Goal: Transaction & Acquisition: Purchase product/service

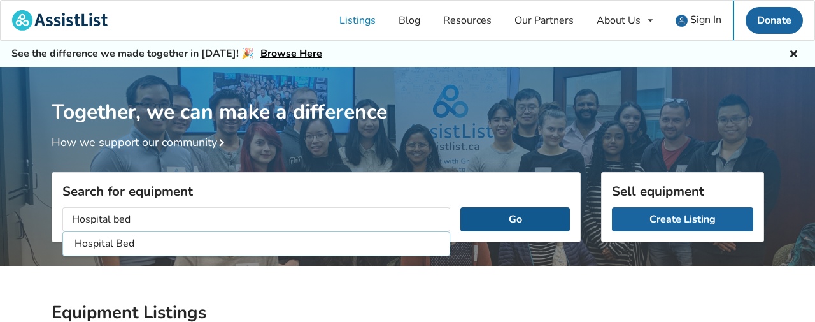
type input "Hospital bed"
click at [471, 220] on button "Go" at bounding box center [514, 219] width 109 height 24
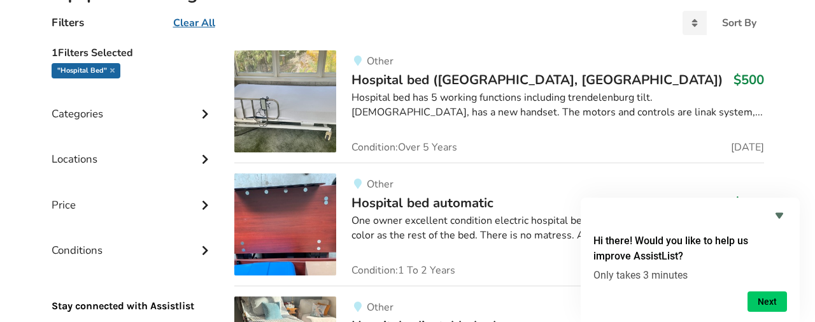
scroll to position [323, 0]
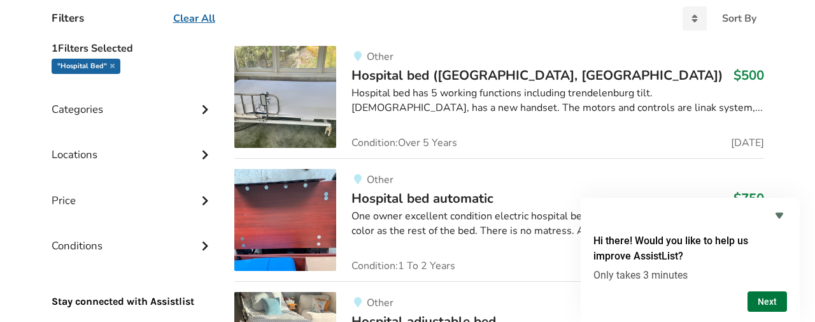
click at [761, 296] on button "Next" at bounding box center [767, 301] width 39 height 20
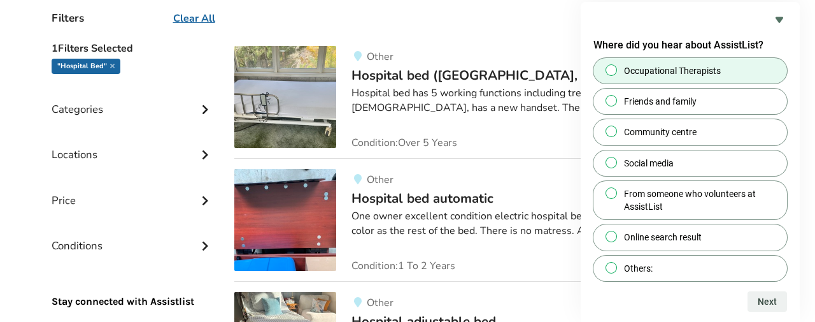
click at [615, 68] on span at bounding box center [611, 69] width 11 height 11
click at [615, 68] on input "Occupational Therapists" at bounding box center [612, 70] width 8 height 8
radio input "true"
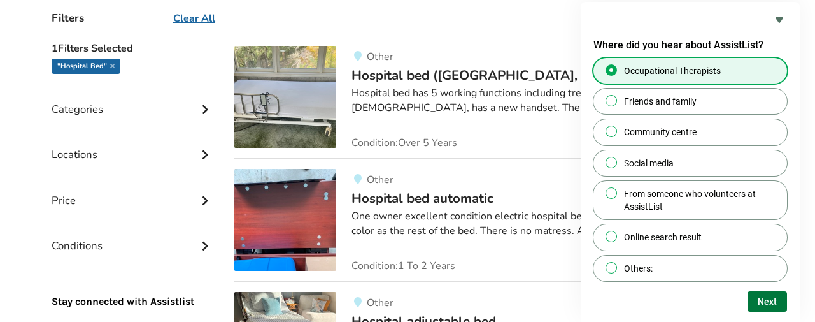
click at [769, 296] on button "Next" at bounding box center [767, 301] width 39 height 20
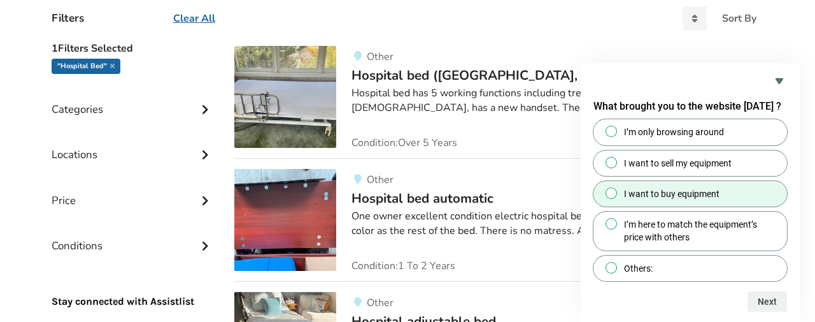
click at [611, 193] on input "I want to buy equipment" at bounding box center [612, 193] width 8 height 8
radio input "true"
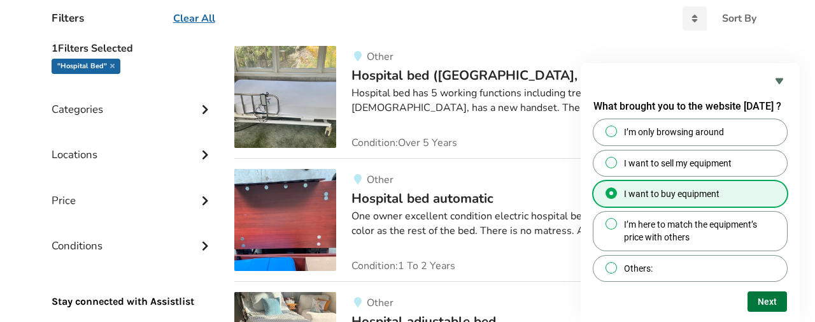
click at [762, 297] on button "Next" at bounding box center [767, 301] width 39 height 20
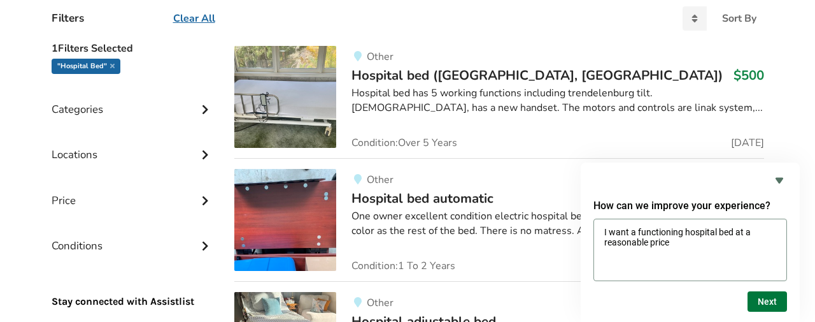
type textarea "I want a functioning hospital bed at a reasonable price"
click at [762, 299] on button "Next" at bounding box center [767, 301] width 39 height 20
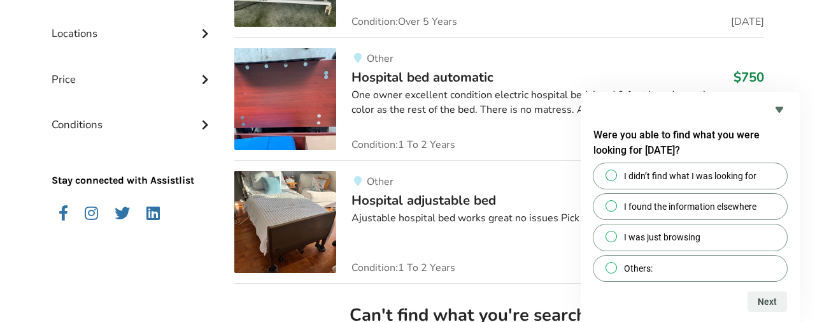
scroll to position [457, 0]
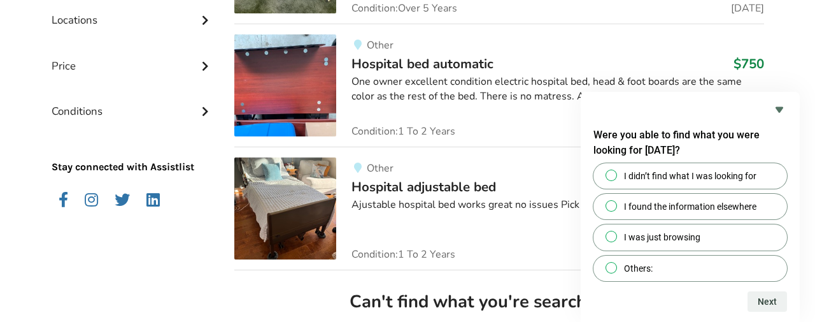
click at [408, 187] on span "Hospital adjustable bed" at bounding box center [424, 187] width 145 height 18
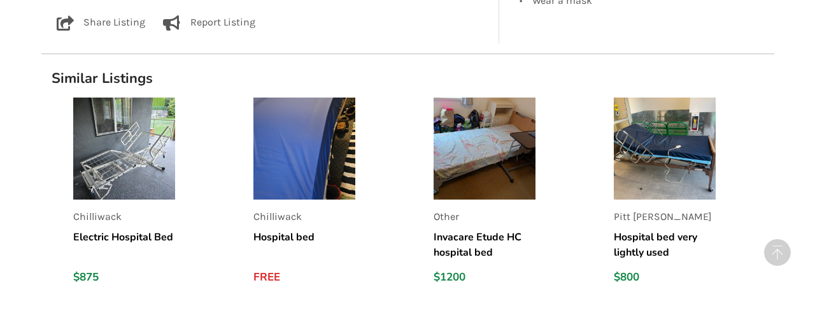
scroll to position [948, 0]
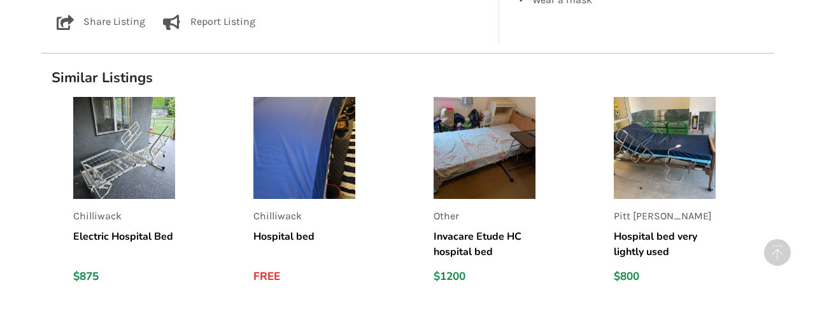
click at [453, 236] on h5 "Invacare Etude HC hospital bed" at bounding box center [485, 244] width 102 height 31
click at [267, 176] on img at bounding box center [304, 148] width 102 height 102
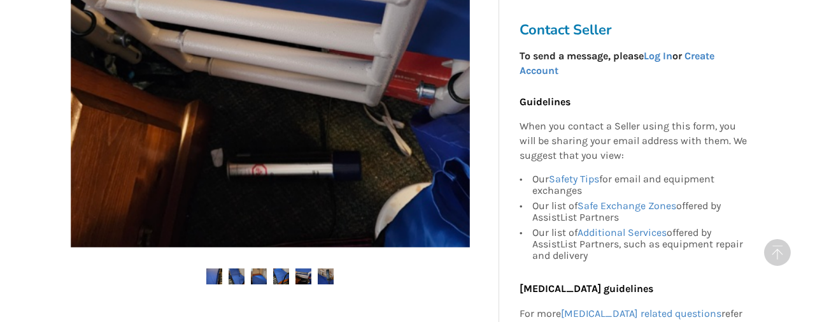
scroll to position [387, 0]
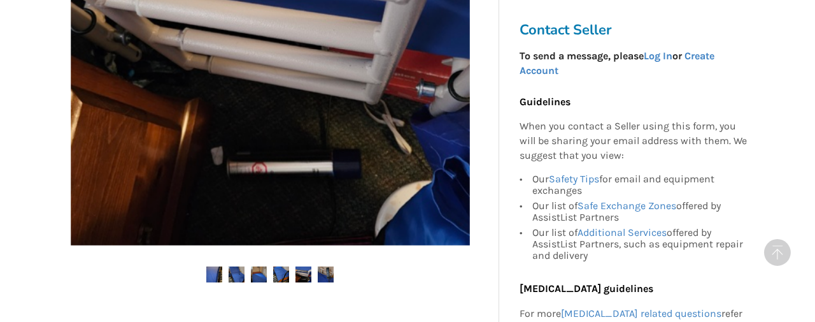
click at [213, 270] on img at bounding box center [214, 274] width 16 height 16
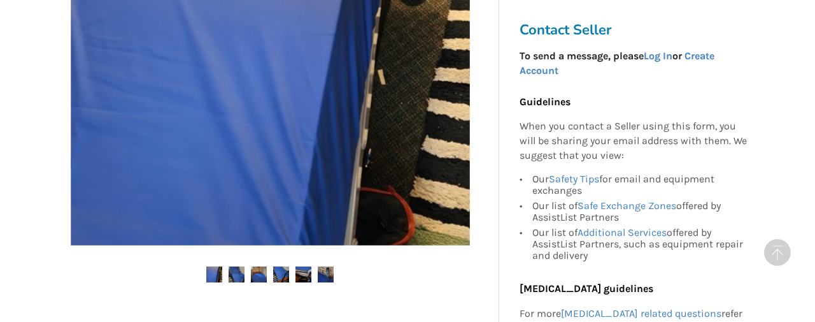
scroll to position [387, 0]
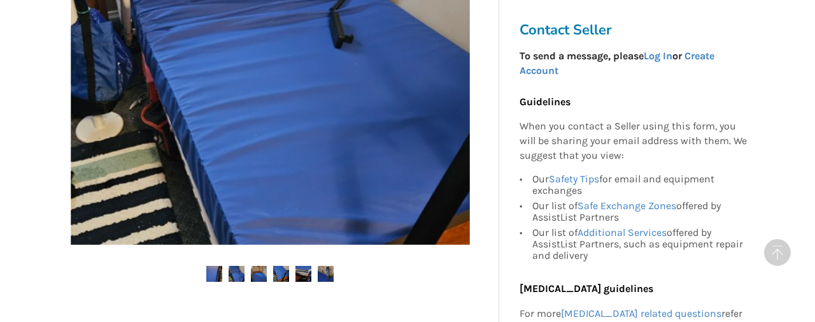
click at [233, 271] on img at bounding box center [237, 274] width 16 height 16
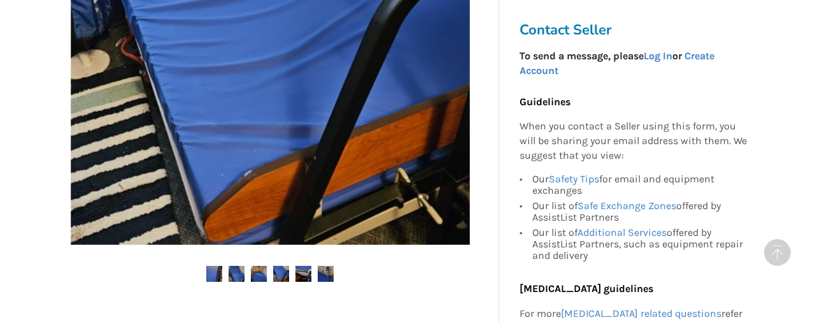
click at [280, 269] on img at bounding box center [281, 274] width 16 height 16
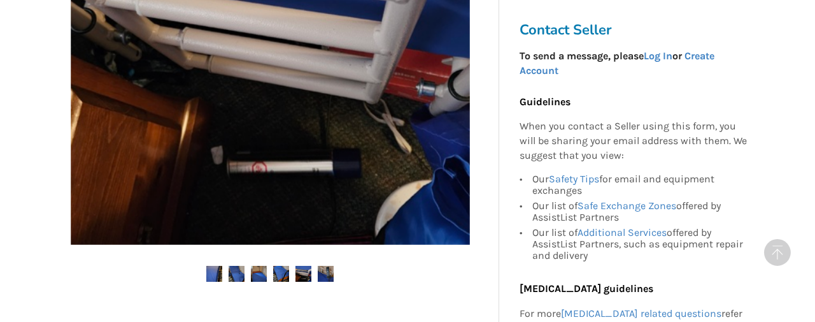
click at [301, 272] on img at bounding box center [304, 274] width 16 height 16
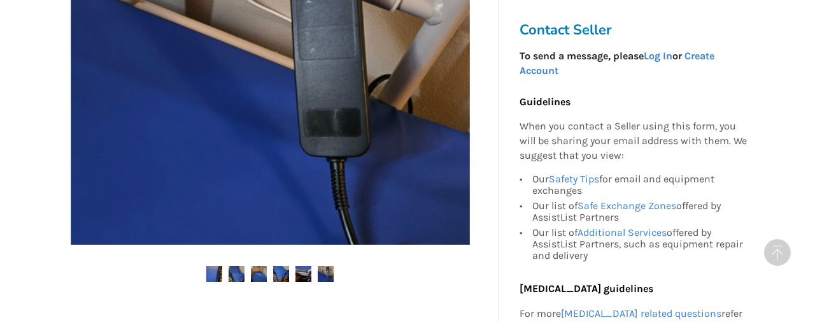
click at [327, 273] on img at bounding box center [326, 274] width 16 height 16
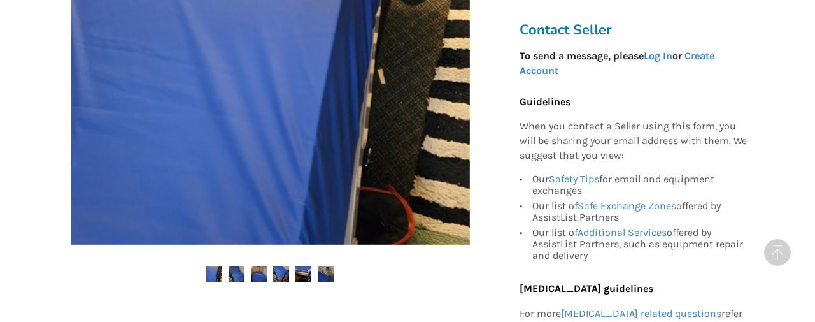
click at [303, 269] on img at bounding box center [304, 274] width 16 height 16
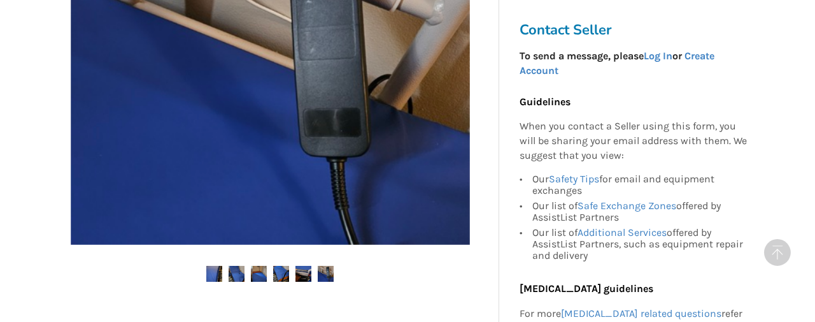
click at [282, 271] on img at bounding box center [281, 274] width 16 height 16
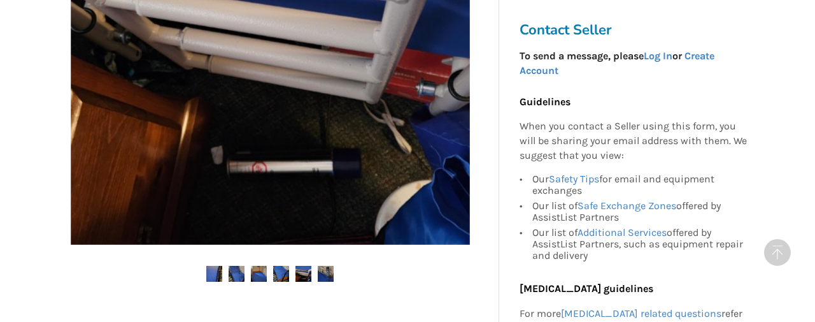
click at [262, 269] on img at bounding box center [259, 274] width 16 height 16
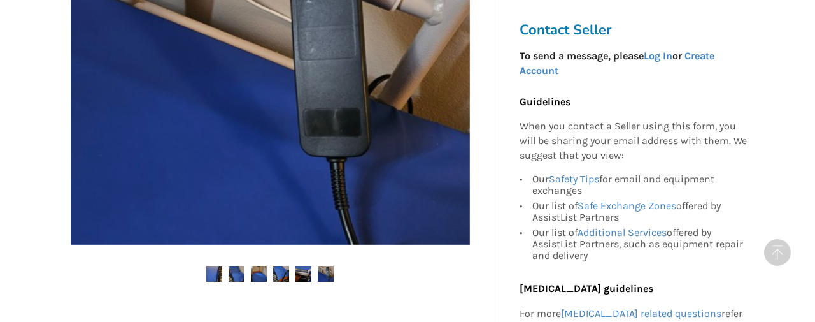
click at [242, 270] on img at bounding box center [237, 274] width 16 height 16
click at [222, 271] on img at bounding box center [214, 274] width 16 height 16
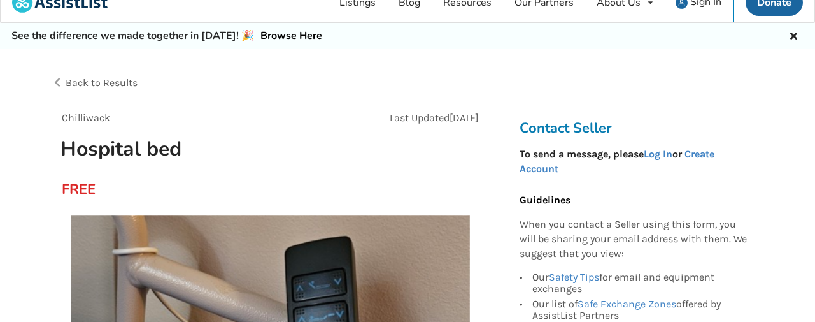
scroll to position [0, 0]
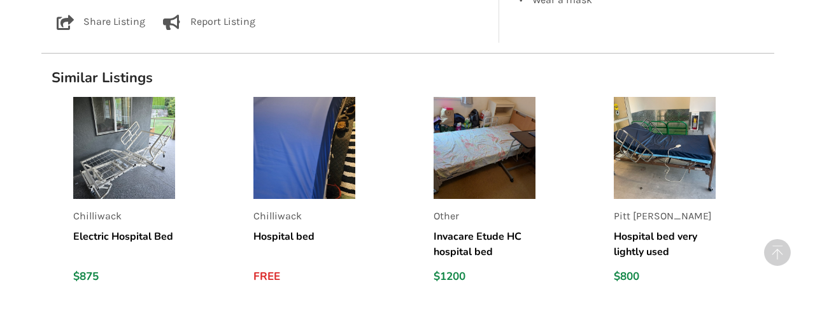
click at [119, 173] on img at bounding box center [124, 148] width 102 height 102
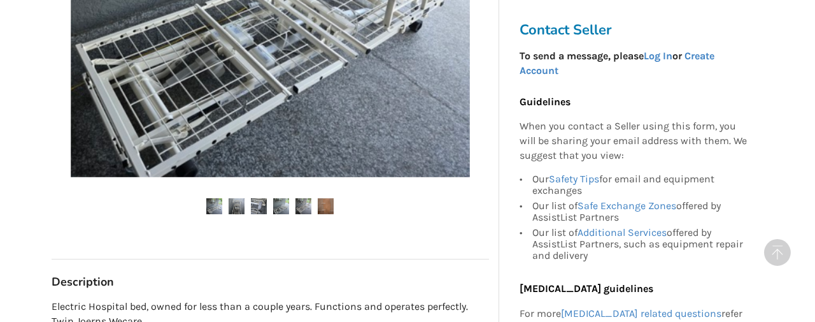
scroll to position [455, 0]
click at [238, 206] on img at bounding box center [237, 205] width 16 height 16
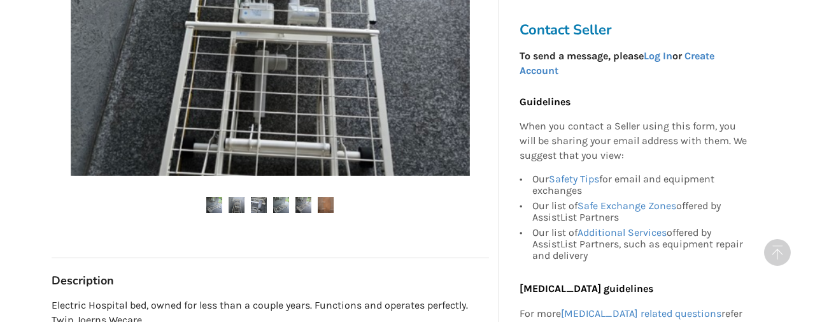
scroll to position [457, 0]
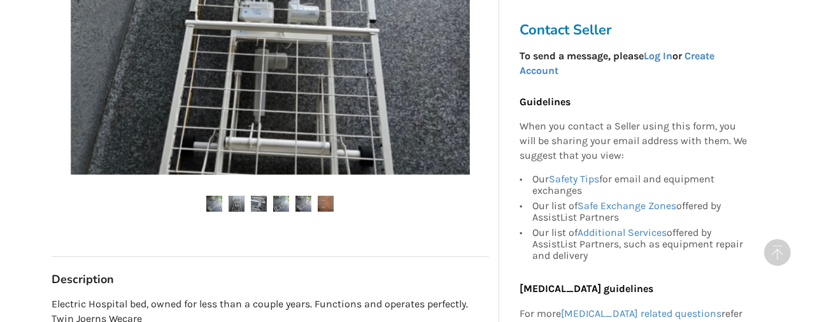
click at [264, 205] on img at bounding box center [259, 204] width 16 height 16
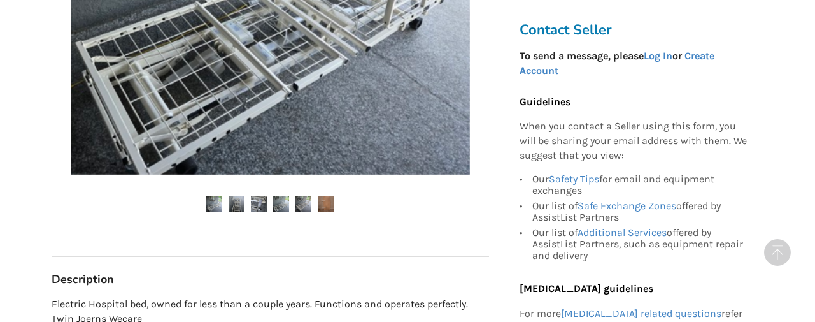
click at [285, 202] on img at bounding box center [281, 204] width 16 height 16
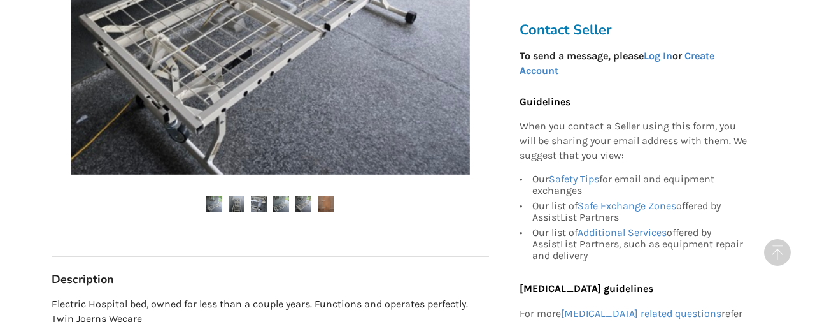
click at [307, 203] on img at bounding box center [304, 204] width 16 height 16
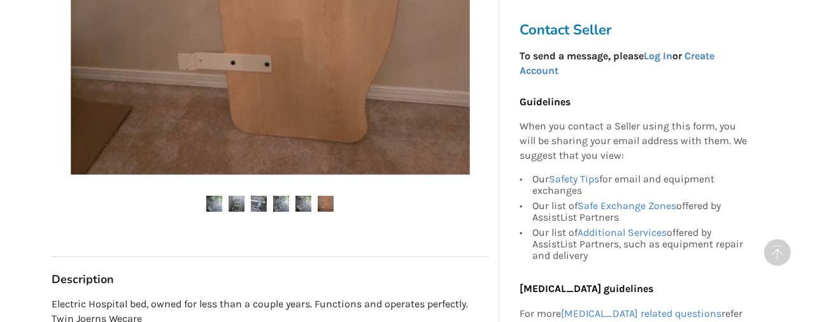
click at [324, 203] on img at bounding box center [326, 204] width 16 height 16
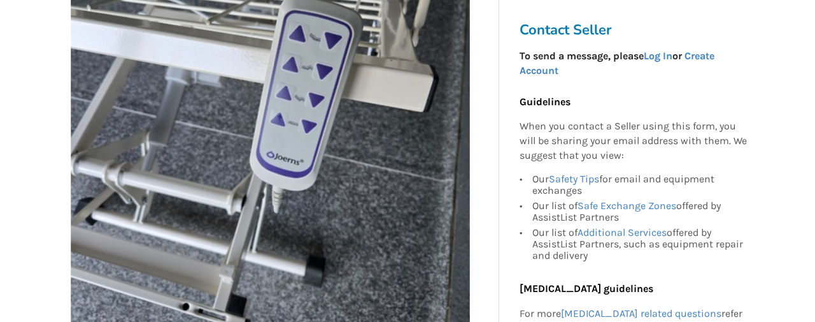
scroll to position [306, 0]
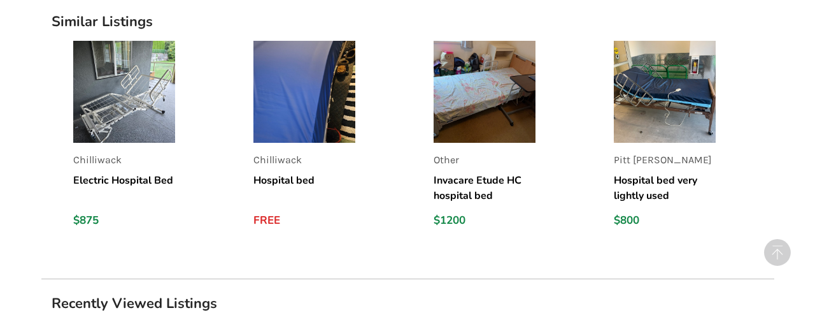
scroll to position [1003, 0]
click at [616, 190] on h5 "Hospital bed very lightly used" at bounding box center [665, 188] width 102 height 31
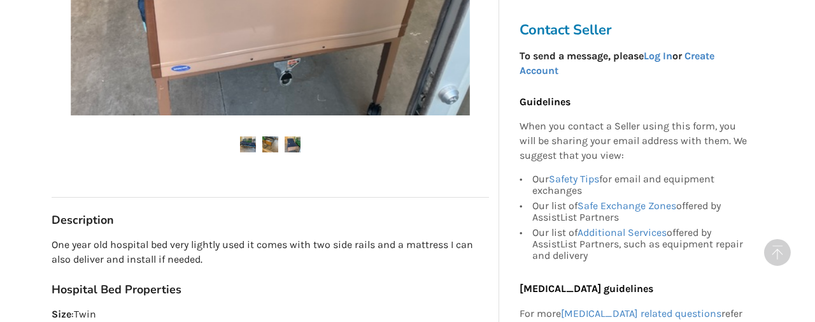
scroll to position [545, 0]
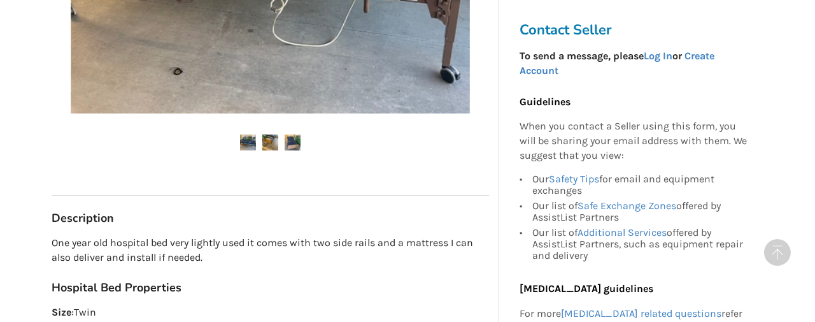
click at [266, 142] on img at bounding box center [270, 142] width 16 height 16
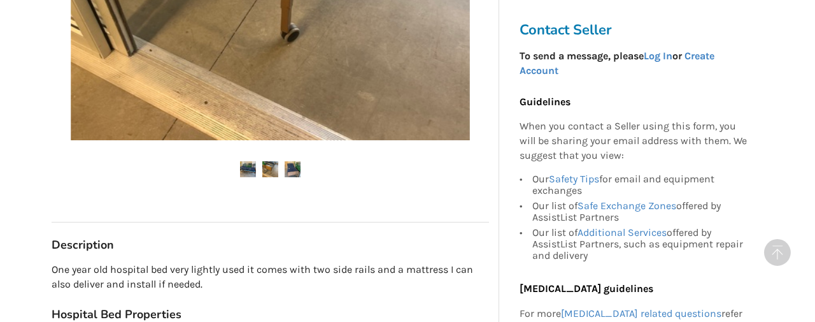
scroll to position [519, 0]
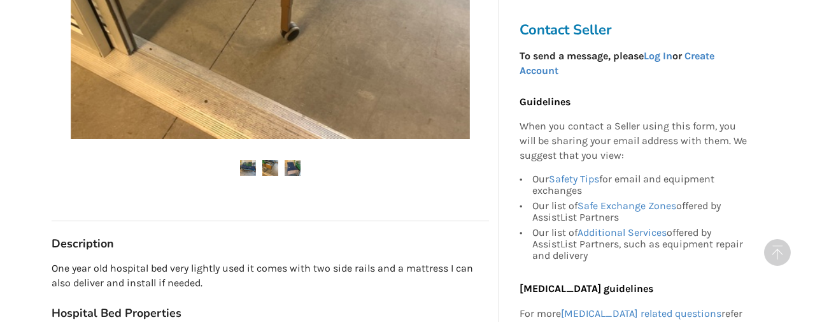
click at [290, 164] on img at bounding box center [293, 168] width 16 height 16
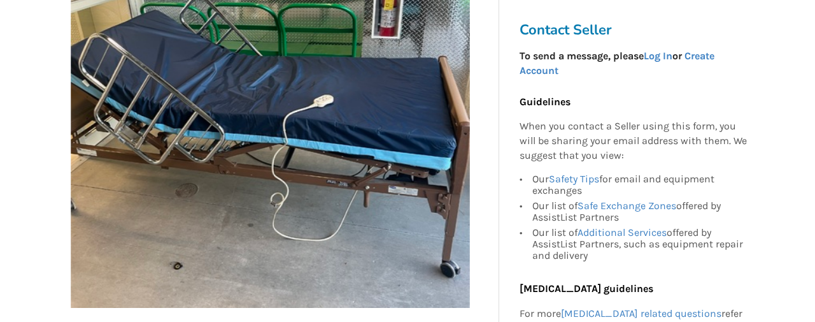
scroll to position [342, 0]
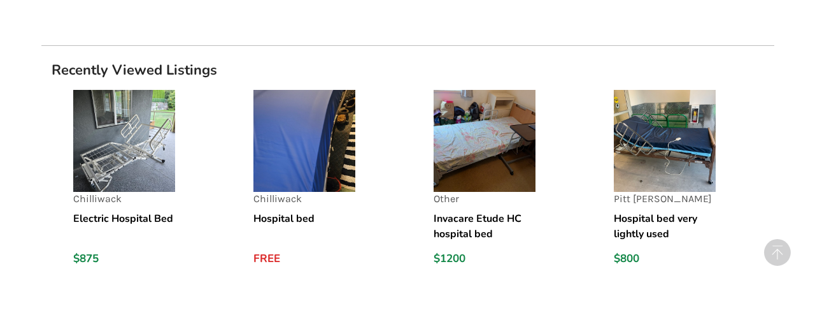
scroll to position [1236, 0]
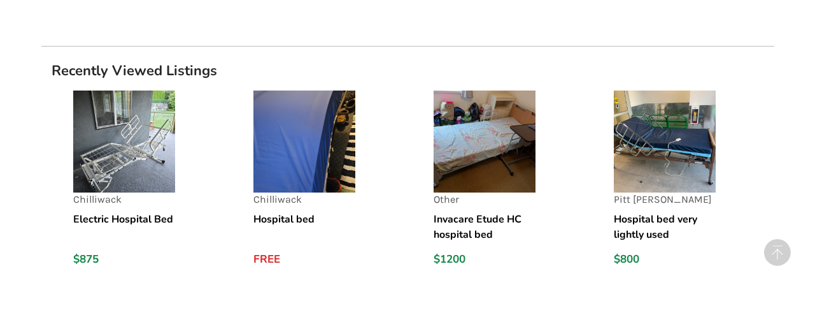
click at [166, 124] on img at bounding box center [124, 141] width 102 height 102
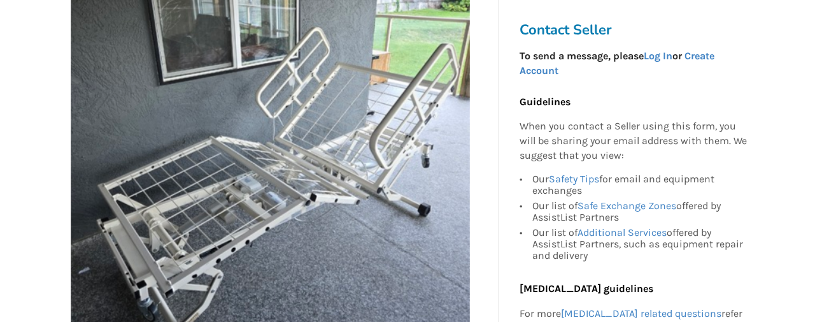
scroll to position [299, 0]
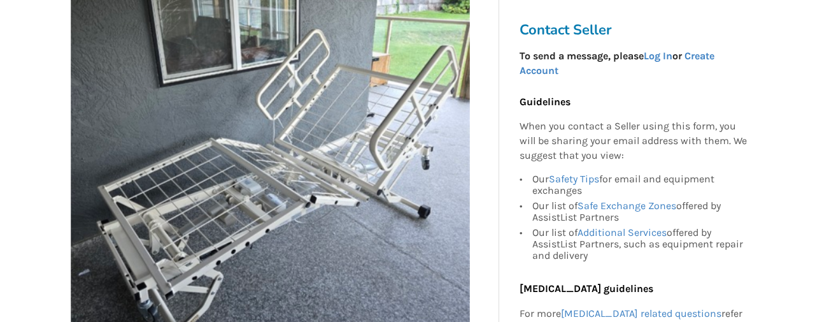
click at [194, 132] on img at bounding box center [270, 132] width 399 height 399
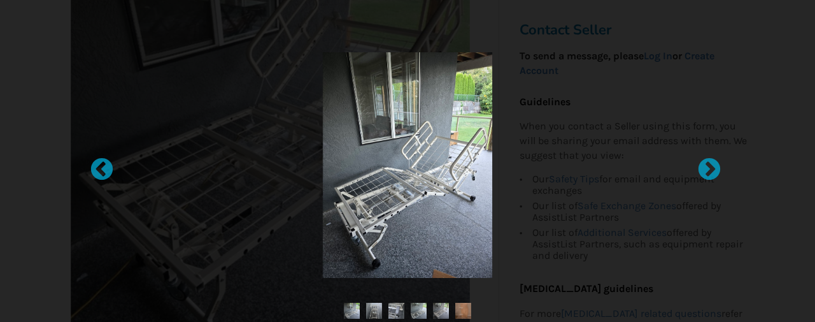
click at [194, 132] on div at bounding box center [407, 164] width 504 height 225
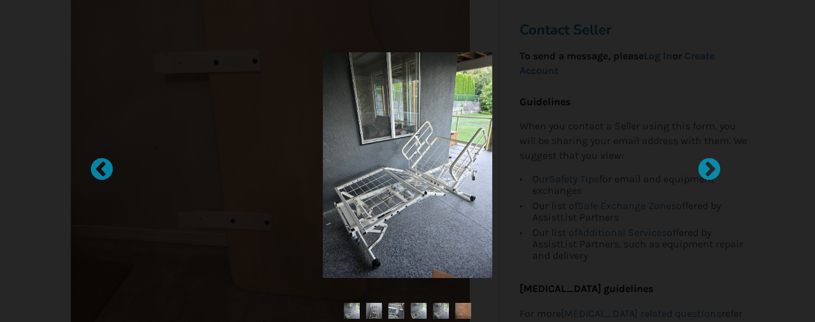
drag, startPoint x: 194, startPoint y: 132, endPoint x: 115, endPoint y: 180, distance: 92.0
click at [115, 178] on div at bounding box center [407, 161] width 815 height 322
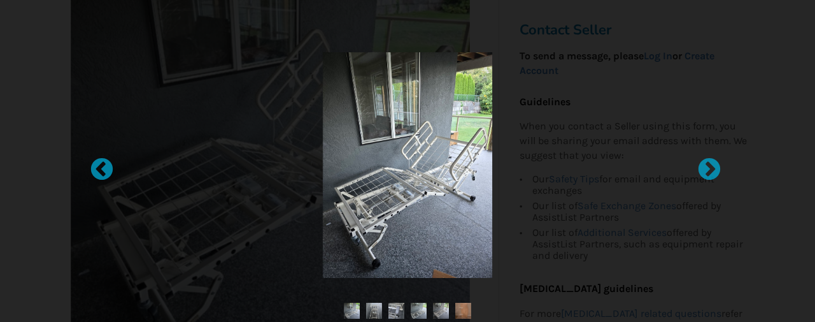
click at [117, 196] on div at bounding box center [407, 161] width 815 height 322
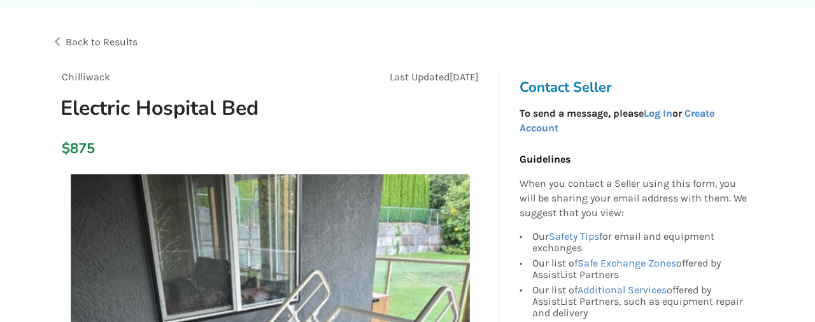
scroll to position [0, 0]
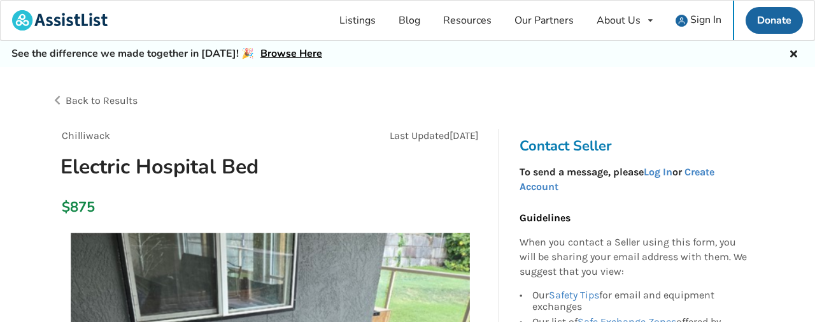
click at [267, 55] on link "Browse Here" at bounding box center [291, 53] width 62 height 14
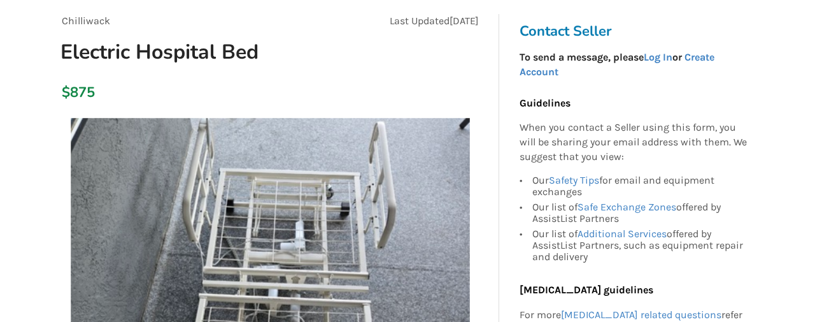
scroll to position [117, 0]
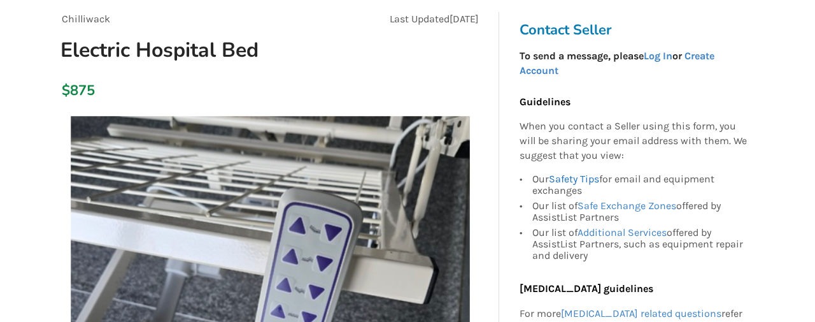
click at [564, 178] on link "Safety Tips" at bounding box center [574, 179] width 50 height 12
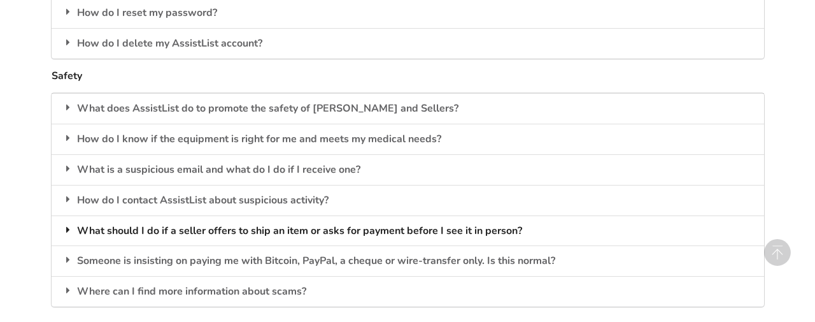
scroll to position [2097, 0]
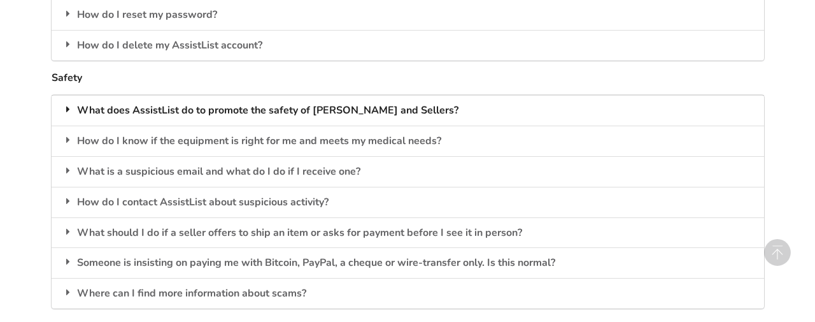
click at [364, 111] on div "What does AssistList do to promote the safety of Buyers and Sellers?" at bounding box center [408, 110] width 713 height 31
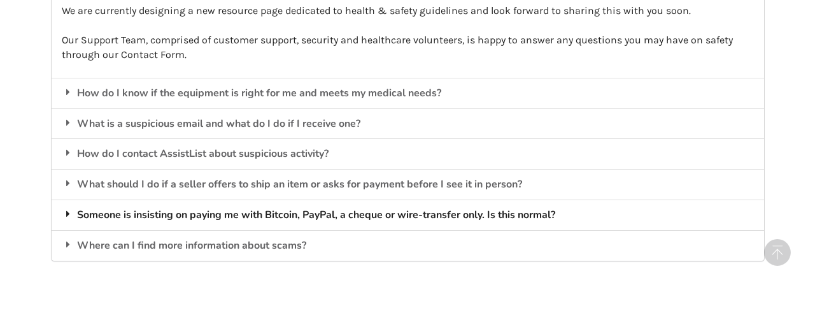
scroll to position [2395, 0]
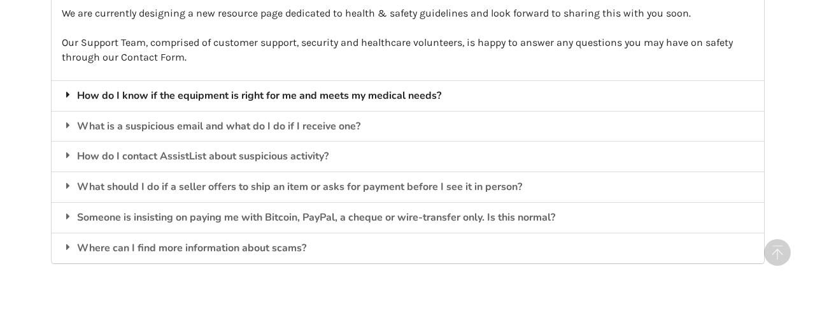
click at [392, 96] on div "How do I know if the equipment is right for me and meets my medical needs?" at bounding box center [408, 95] width 713 height 31
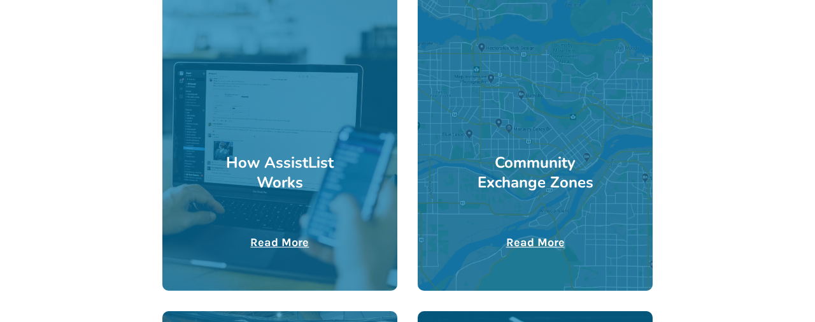
scroll to position [378, 0]
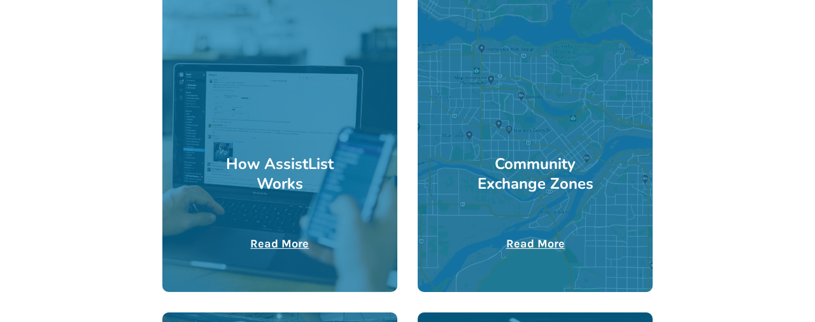
click at [525, 243] on u "Read More" at bounding box center [535, 243] width 59 height 14
